Goal: Check status

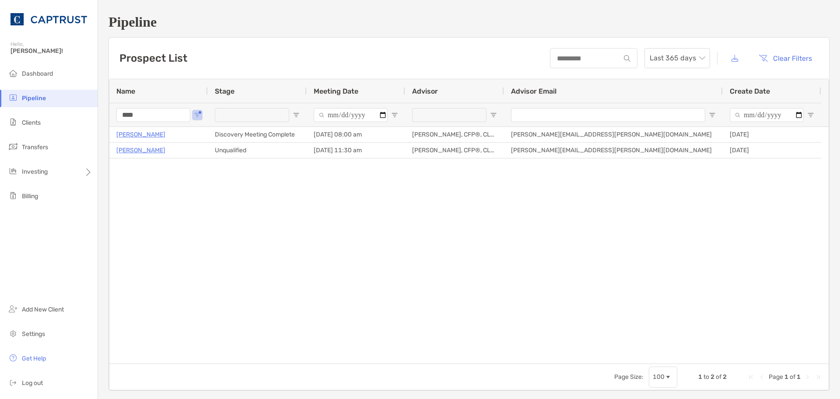
drag, startPoint x: 147, startPoint y: 113, endPoint x: -53, endPoint y: 109, distance: 199.9
click at [0, 109] on html "Pipeline Hello, John! Dashboard Pipeline Clients Transfers Investing Billing Ad…" at bounding box center [420, 199] width 840 height 399
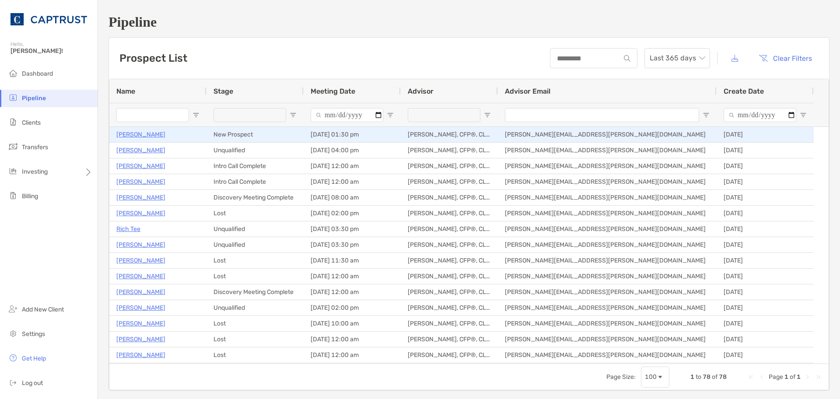
click at [142, 131] on p "Daniel Gabioud" at bounding box center [140, 134] width 49 height 11
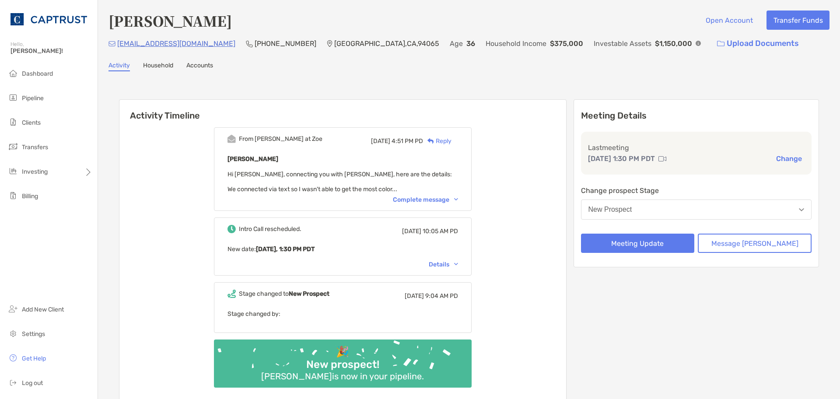
click at [406, 198] on div "Complete message" at bounding box center [425, 199] width 65 height 7
